Goal: Navigation & Orientation: Find specific page/section

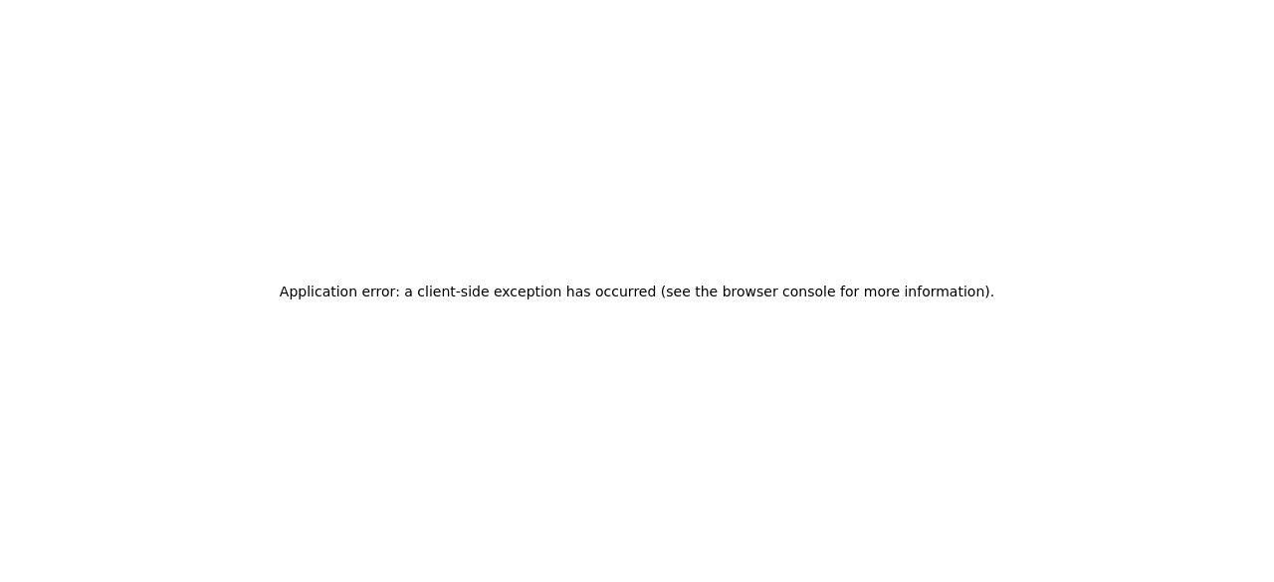
click at [772, 284] on h2 "Application error: a client-side exception has occurred (see the browser consol…" at bounding box center [637, 292] width 715 height 28
